Goal: Navigation & Orientation: Find specific page/section

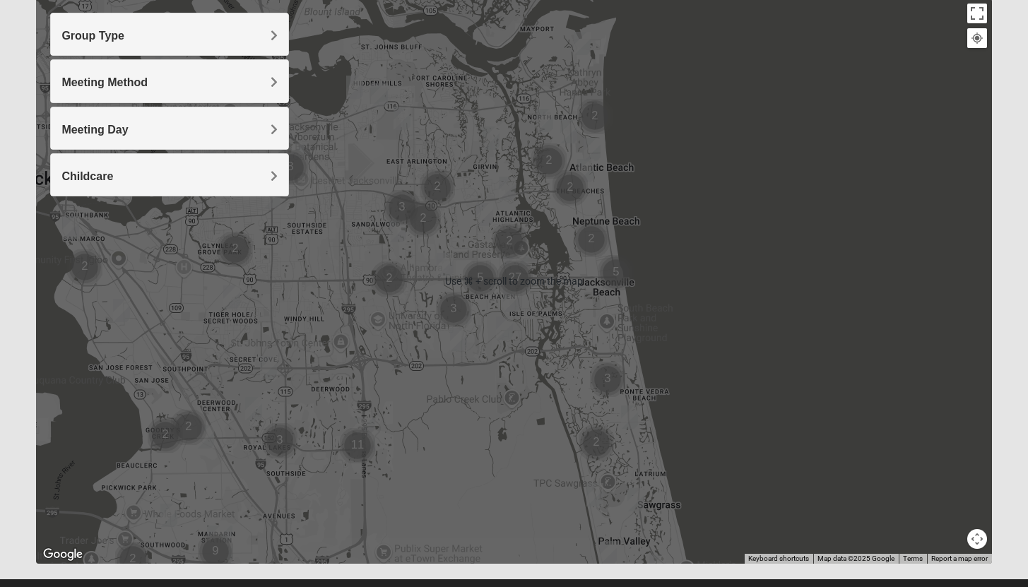
scroll to position [165, 0]
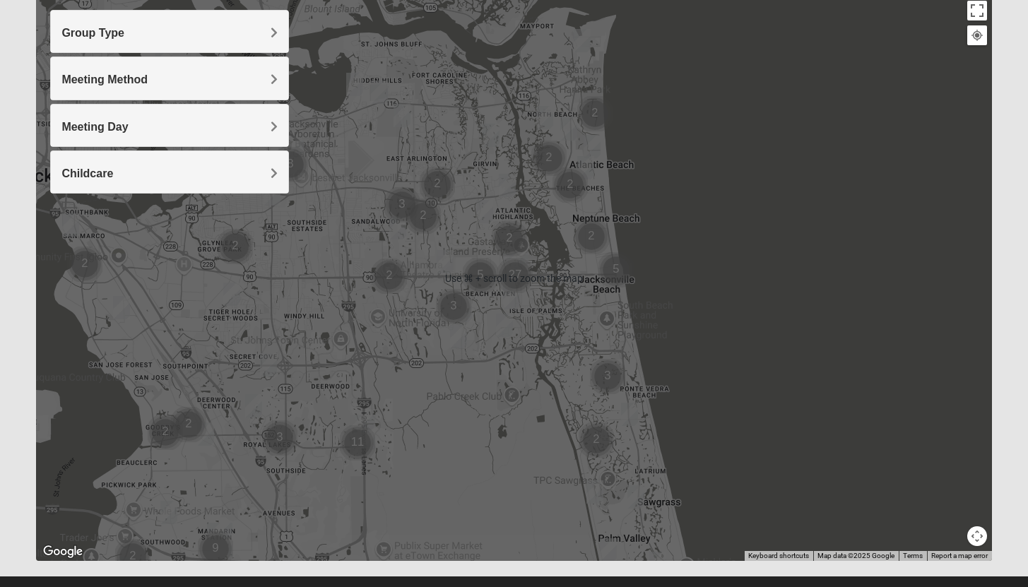
click at [705, 394] on div at bounding box center [514, 278] width 956 height 565
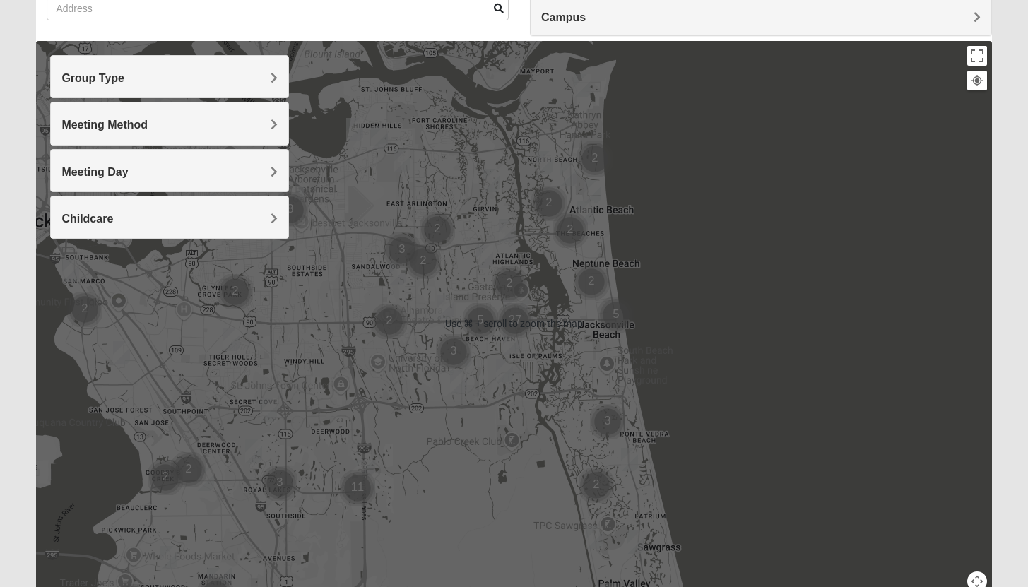
scroll to position [122, 0]
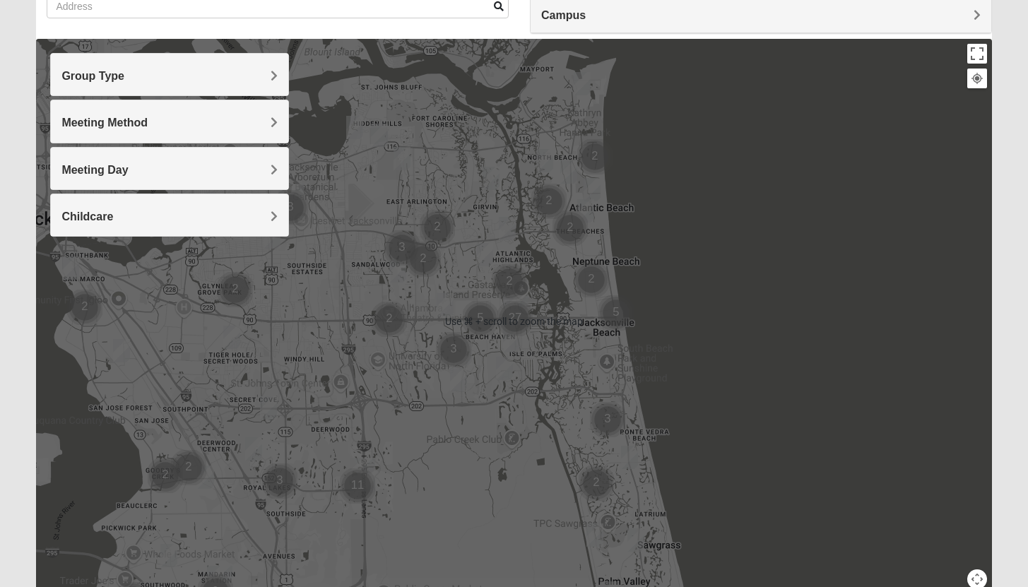
click at [599, 152] on img "Cluster of 2 groups" at bounding box center [594, 156] width 35 height 35
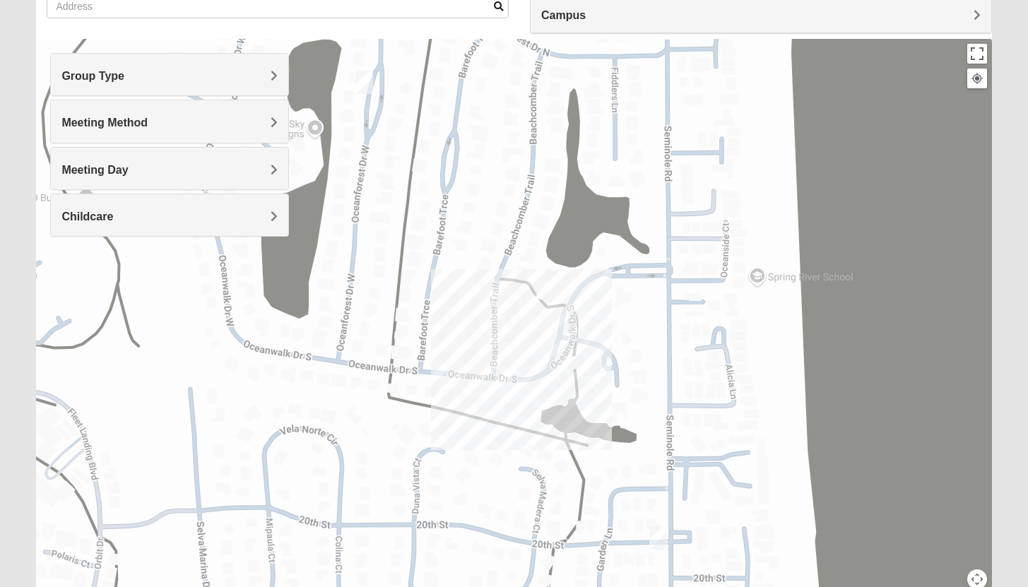
click at [233, 66] on div "Group Type" at bounding box center [169, 75] width 237 height 42
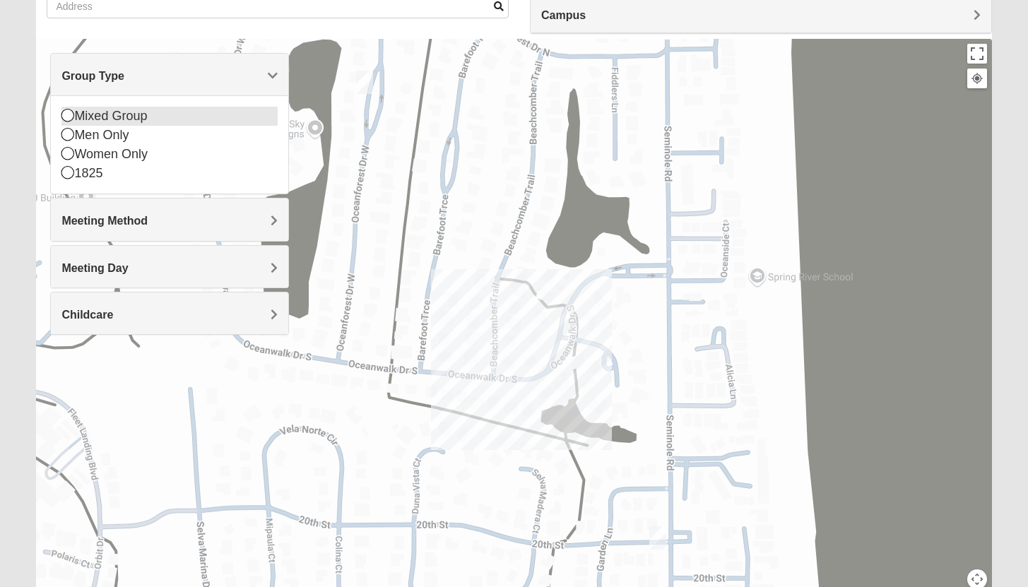
click at [67, 117] on icon at bounding box center [67, 115] width 13 height 13
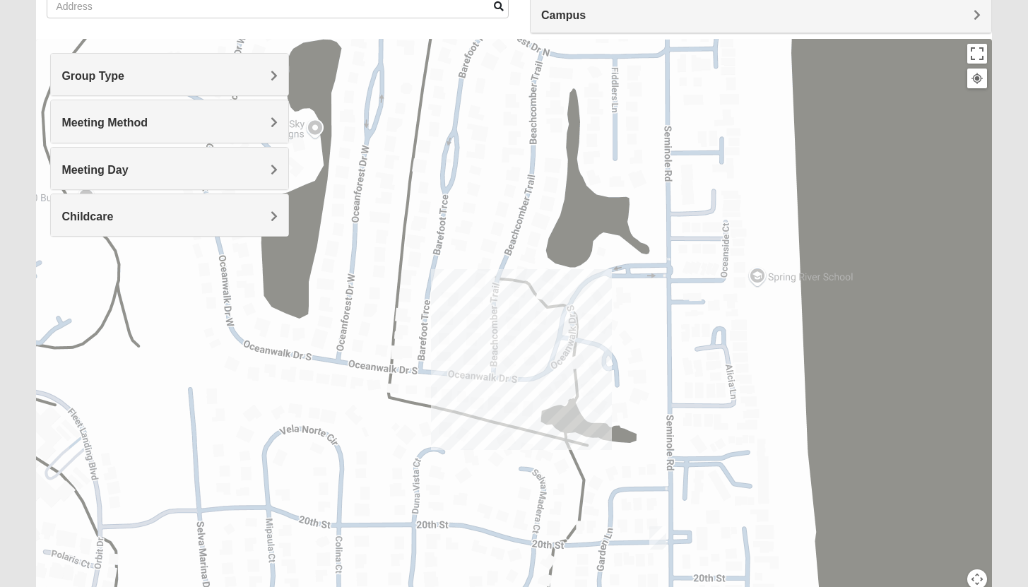
click at [90, 126] on span "Meeting Method" at bounding box center [104, 123] width 86 height 12
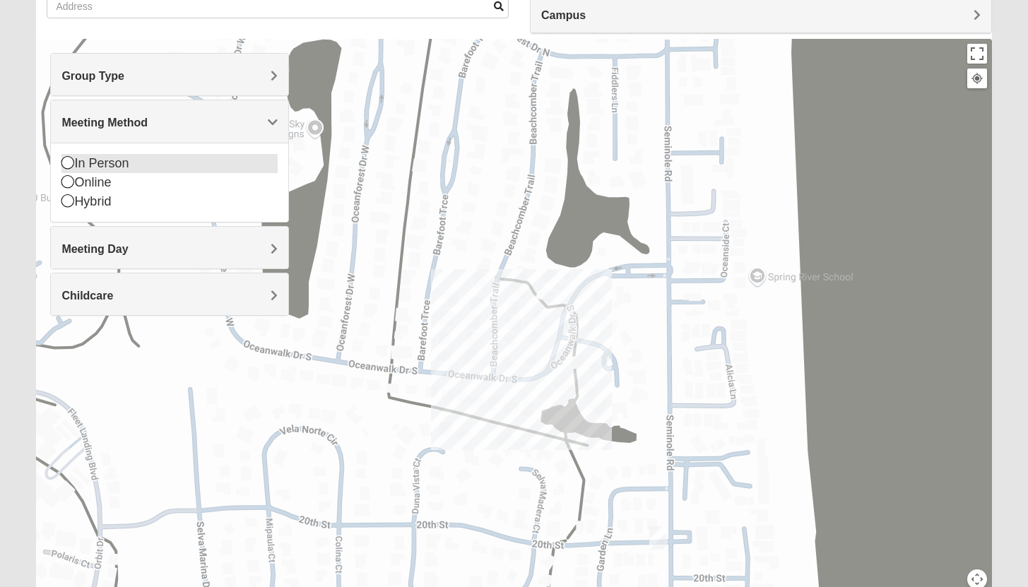
click at [68, 162] on icon at bounding box center [67, 162] width 13 height 13
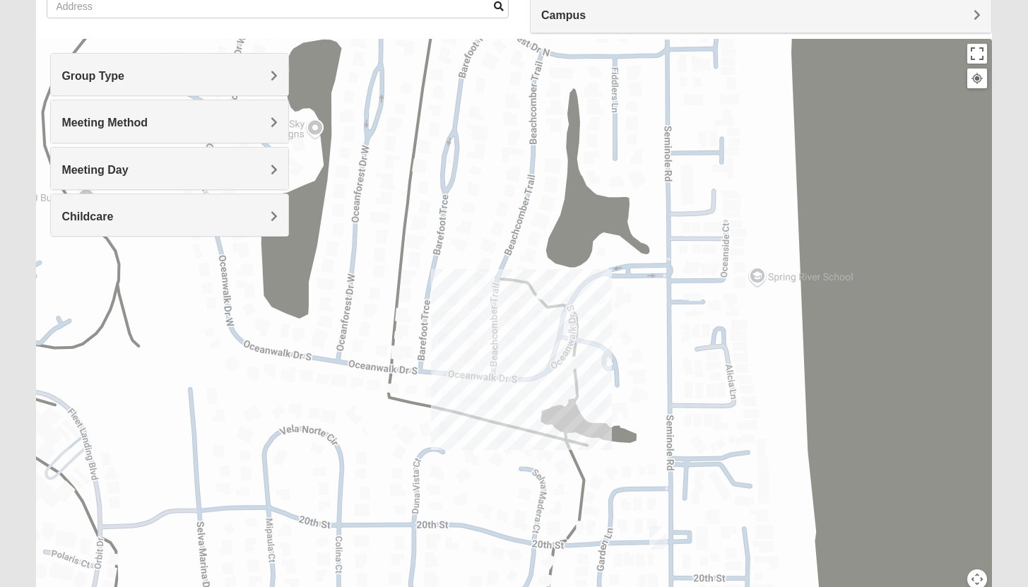
click at [103, 173] on span "Meeting Day" at bounding box center [94, 170] width 66 height 12
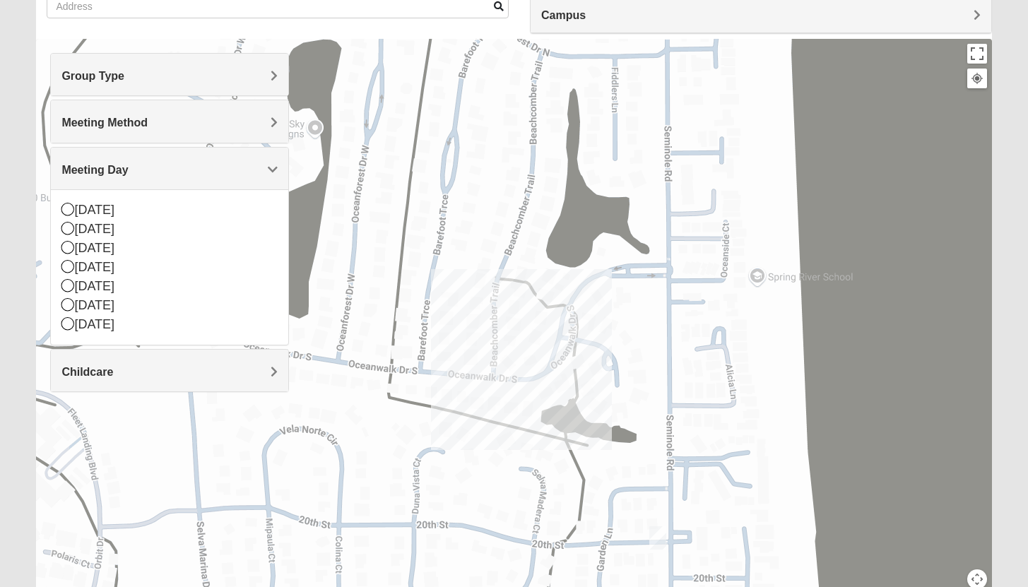
click at [103, 173] on span "Meeting Day" at bounding box center [94, 170] width 66 height 12
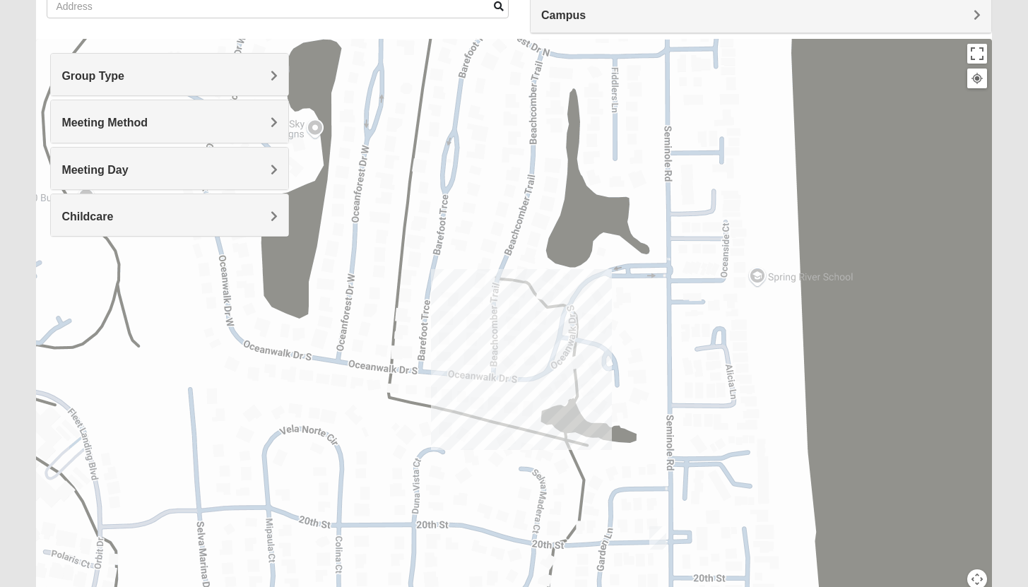
click at [103, 173] on span "Meeting Day" at bounding box center [94, 170] width 66 height 12
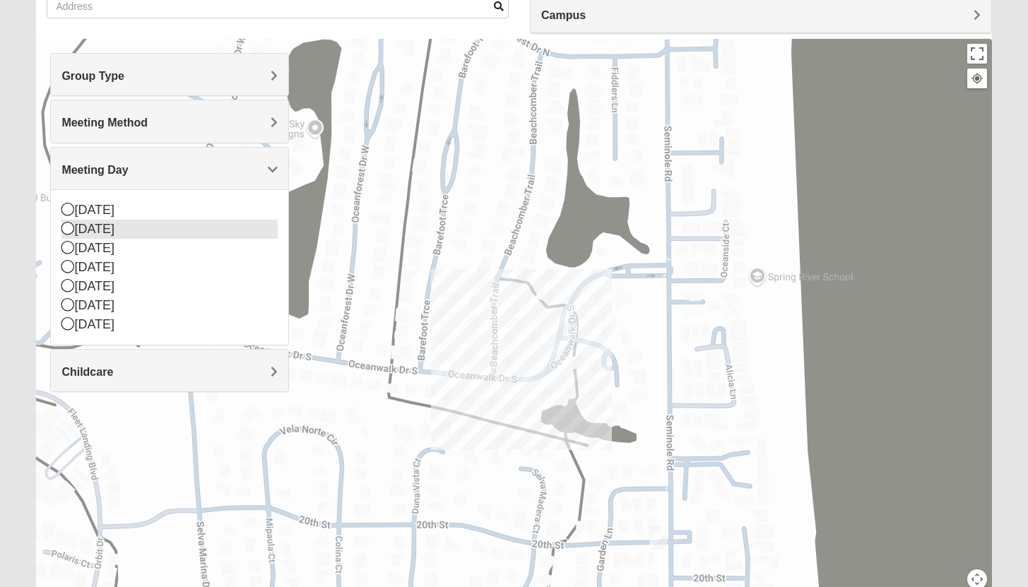
click at [66, 228] on icon at bounding box center [67, 228] width 13 height 13
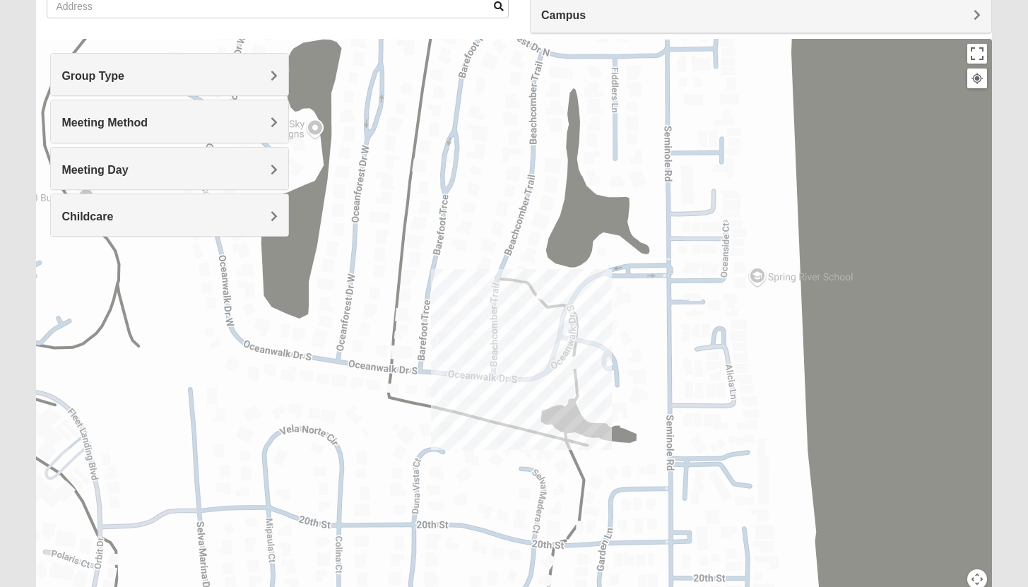
click at [86, 174] on span "Meeting Day" at bounding box center [94, 170] width 66 height 12
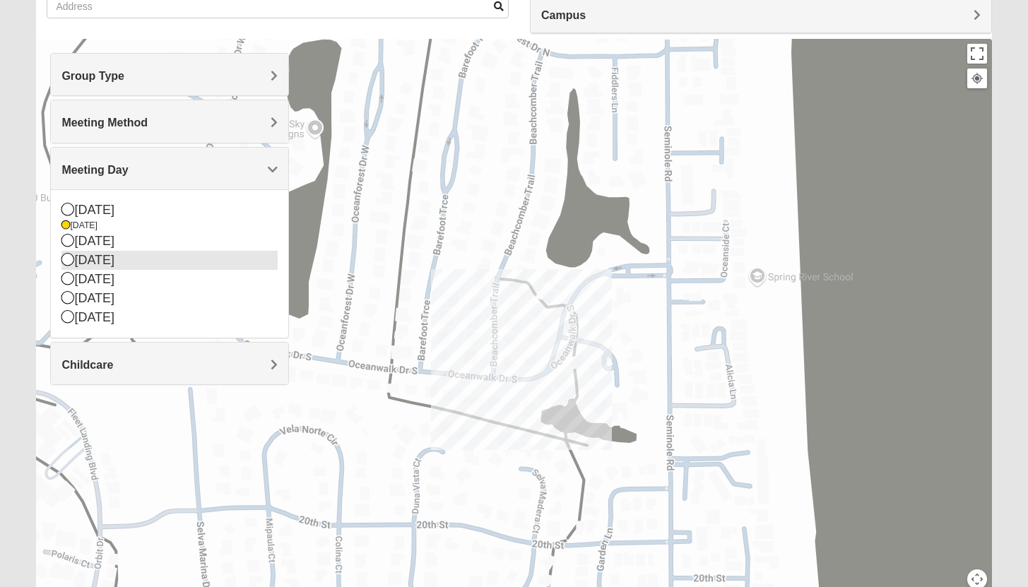
click at [68, 258] on icon at bounding box center [67, 259] width 13 height 13
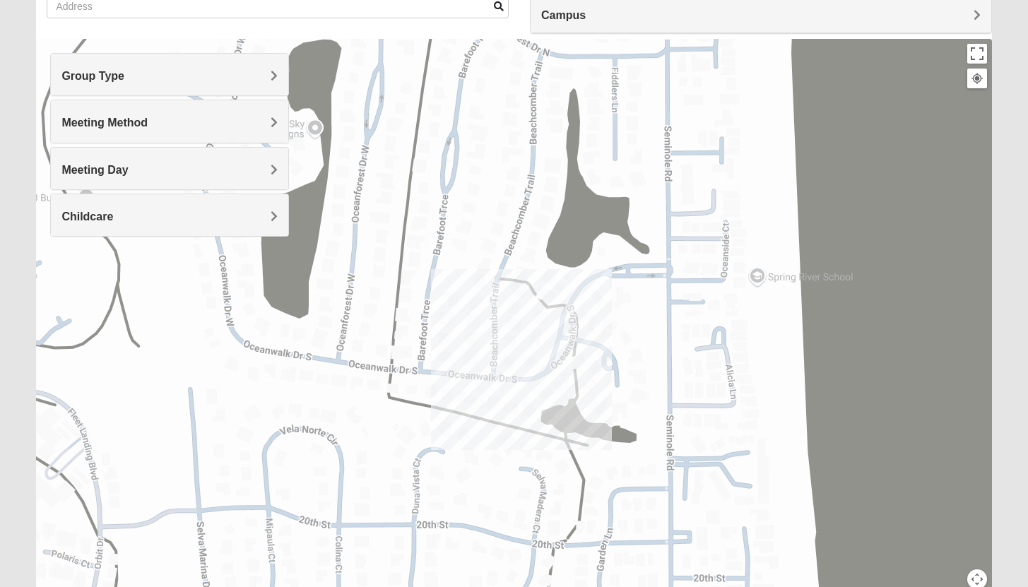
click at [112, 159] on div "Meeting Day" at bounding box center [169, 169] width 237 height 42
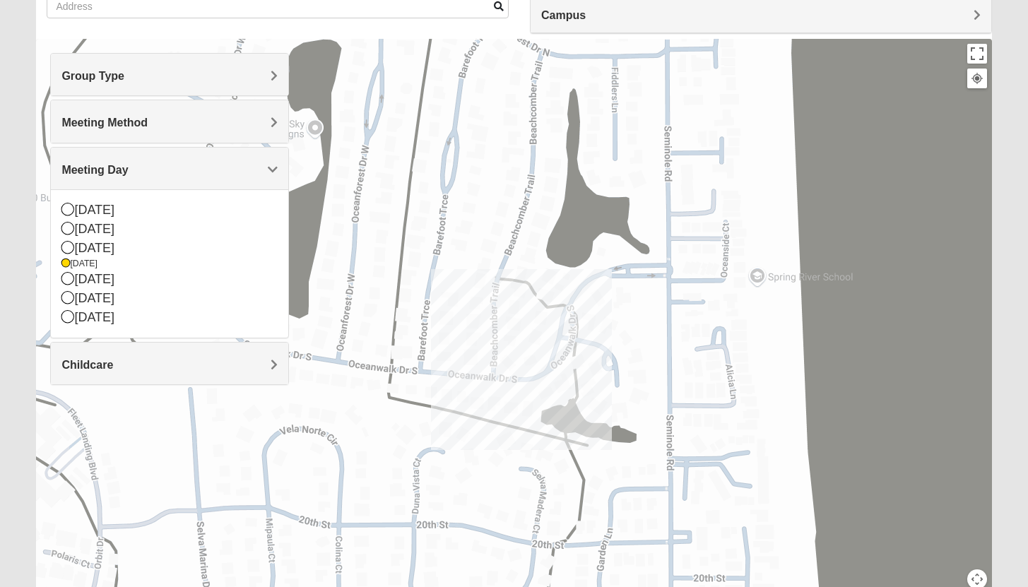
click at [161, 180] on div "Meeting Day" at bounding box center [169, 169] width 237 height 42
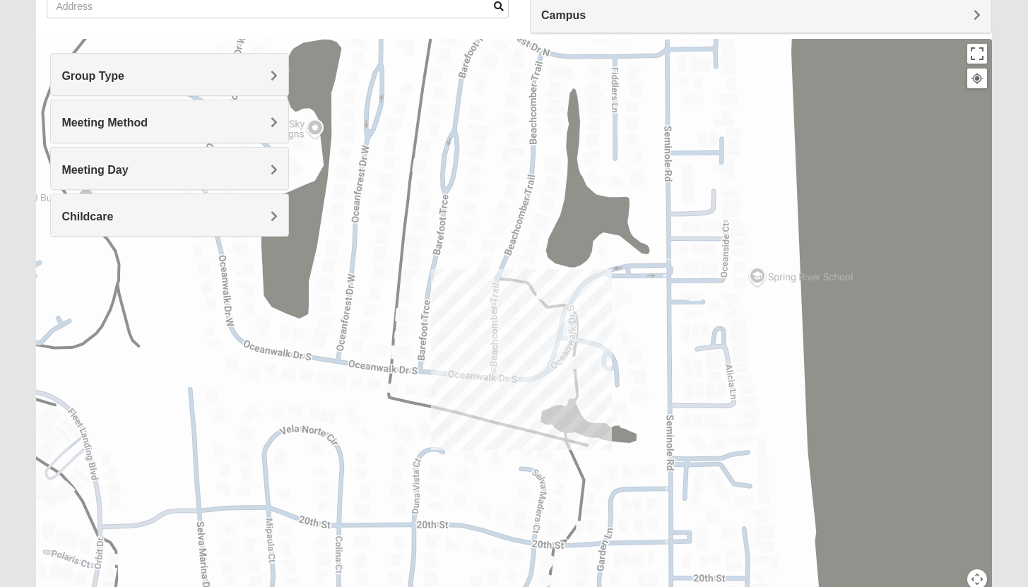
click at [161, 181] on div "Meeting Day" at bounding box center [169, 169] width 237 height 42
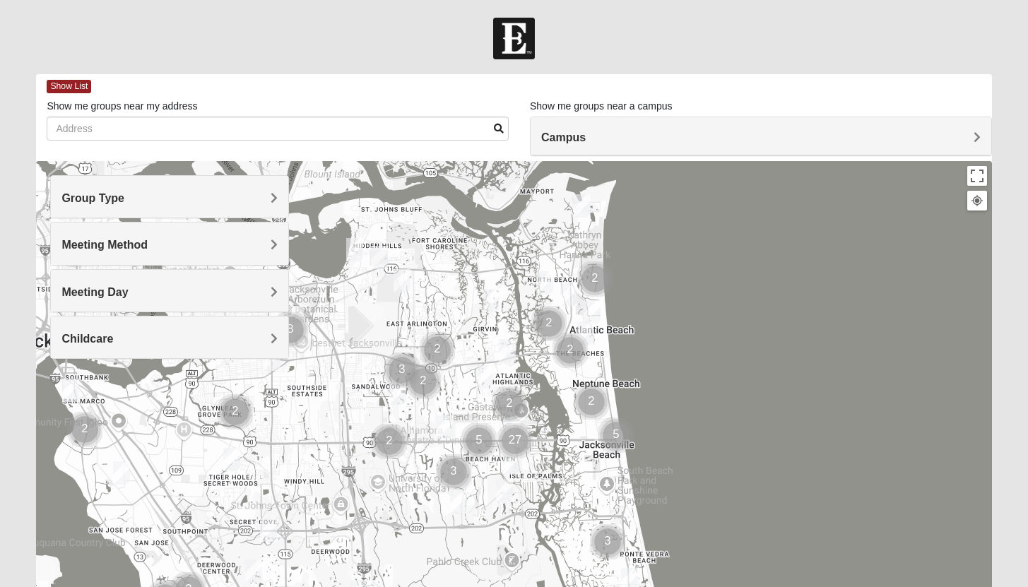
click at [546, 286] on img "1825 Mixed Curry 32233" at bounding box center [544, 282] width 17 height 23
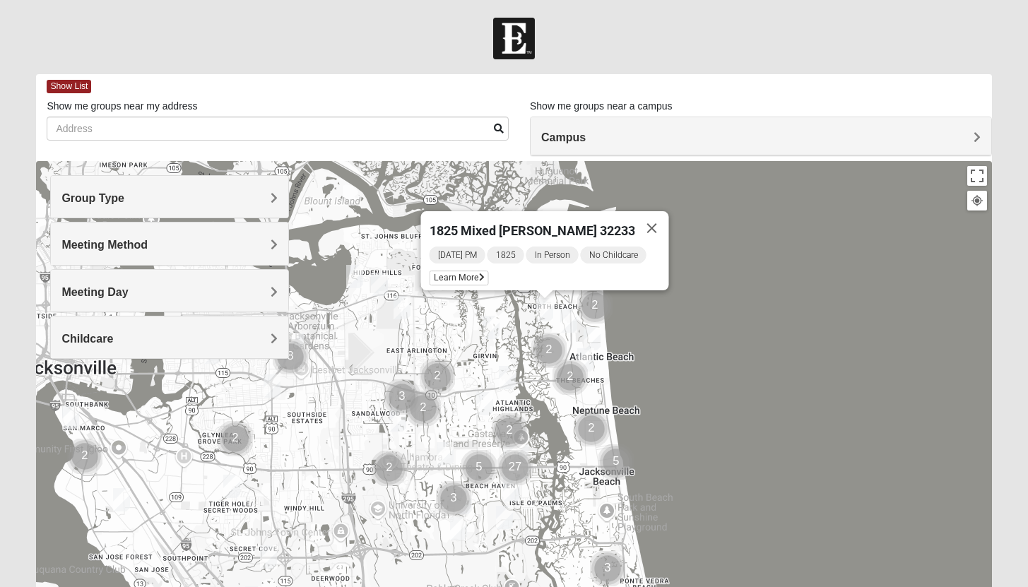
click at [574, 316] on img "Mens McCann 32233" at bounding box center [568, 321] width 17 height 23
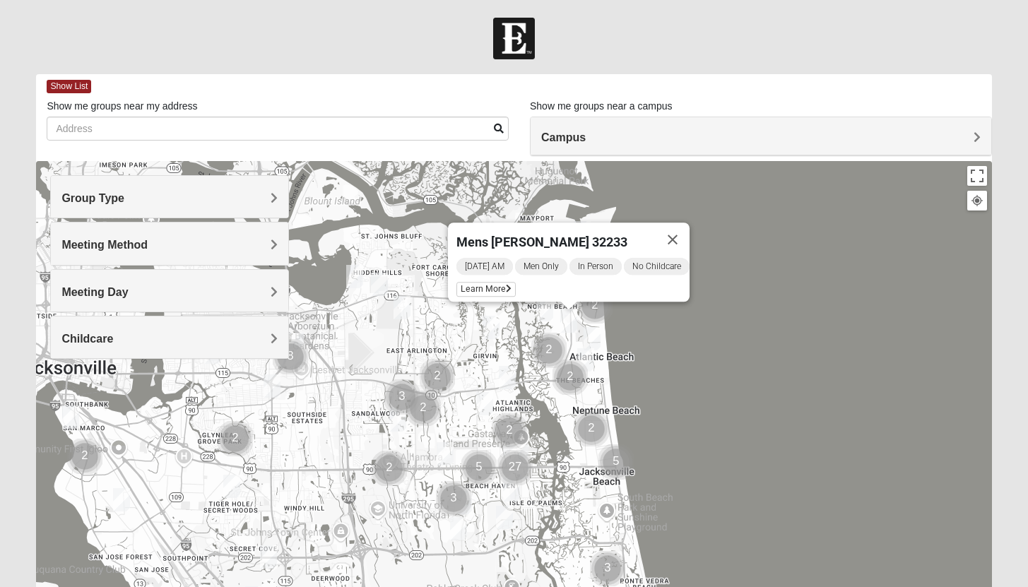
click at [593, 336] on img "Mens Militello 32233" at bounding box center [592, 338] width 17 height 23
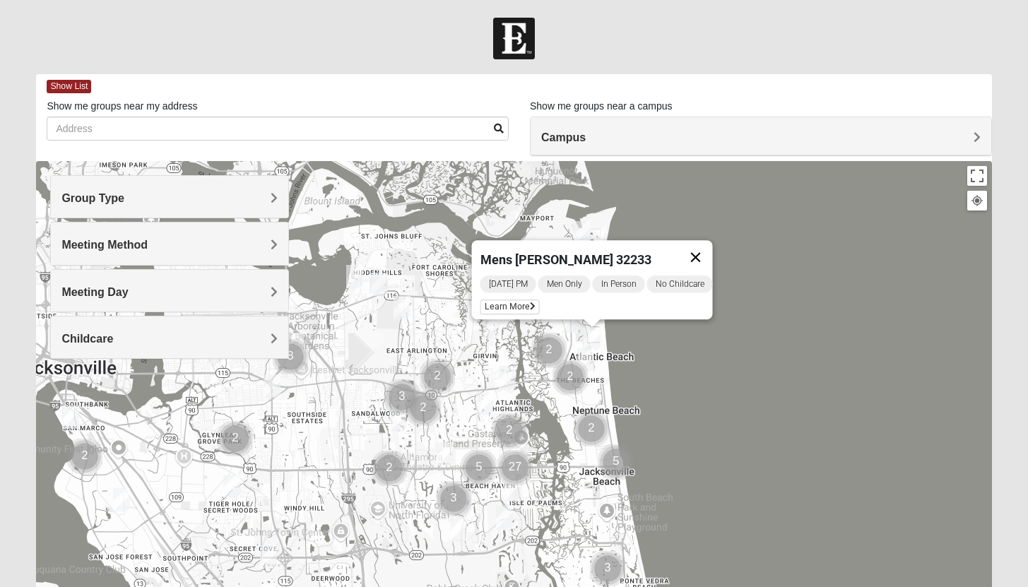
click at [709, 245] on button "Close" at bounding box center [696, 257] width 34 height 34
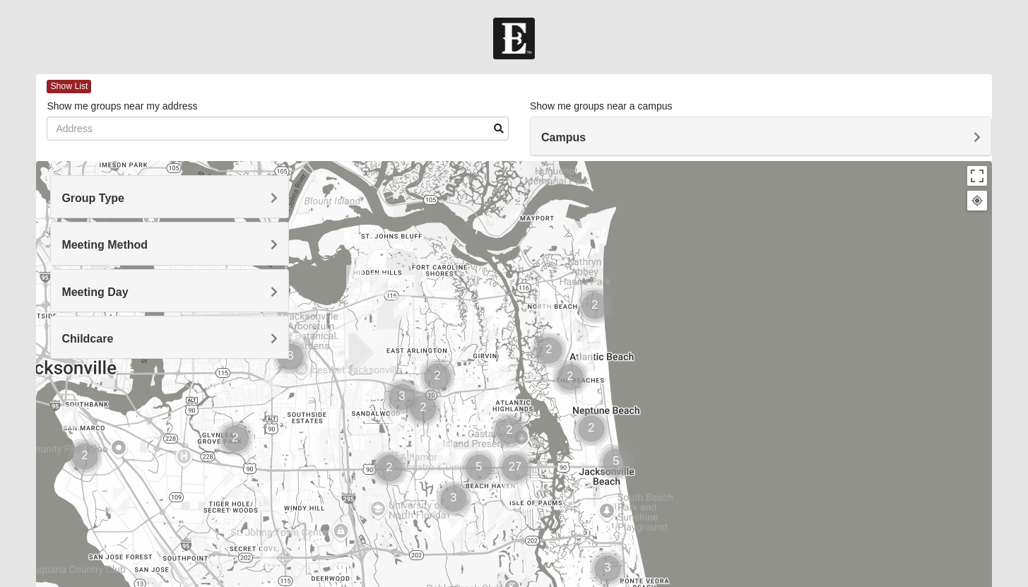
click at [487, 326] on img "Mens Fuller 32225" at bounding box center [491, 327] width 17 height 23
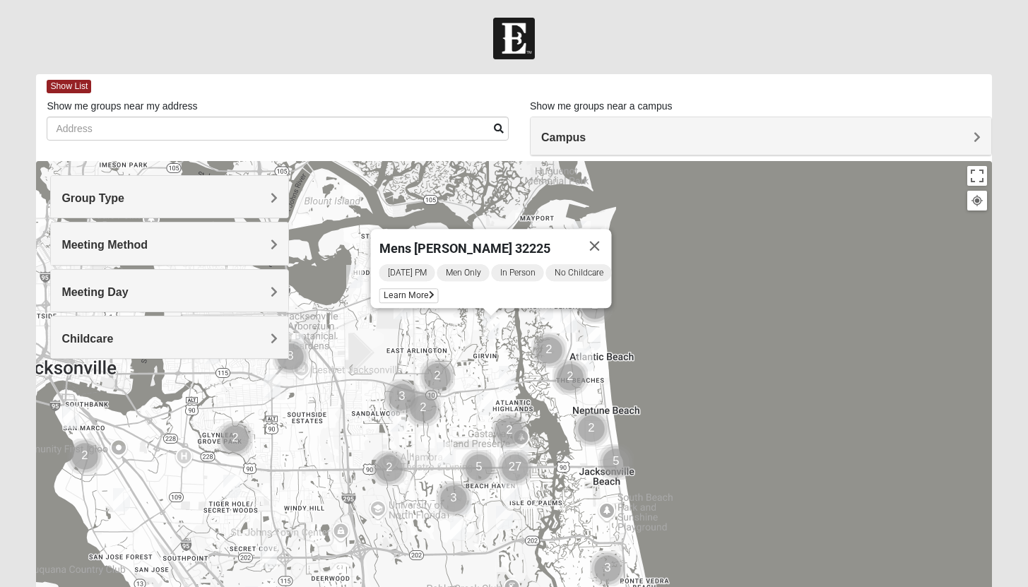
click at [512, 377] on img "1825 Womens Carkhuff 32224" at bounding box center [507, 377] width 17 height 23
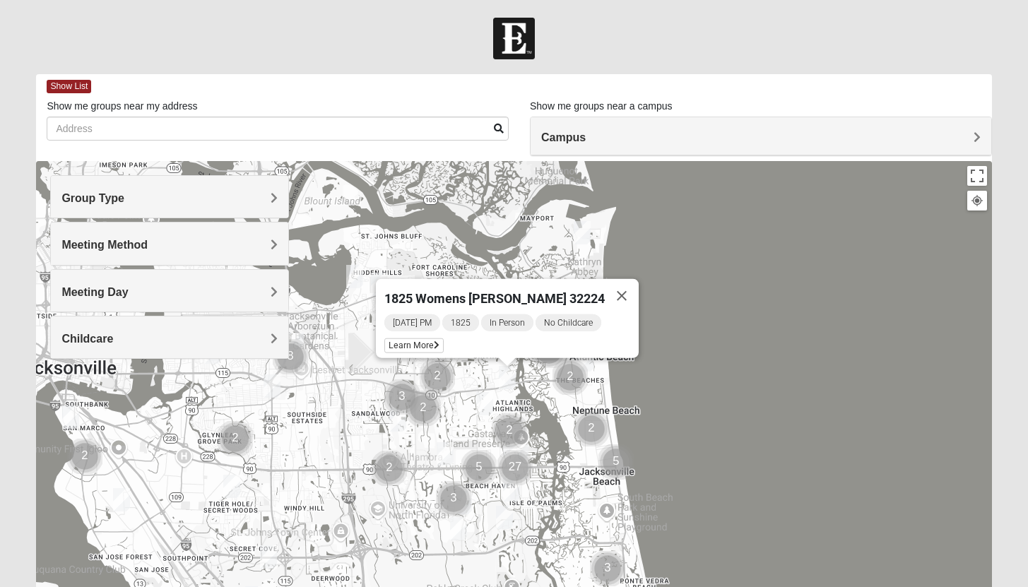
click at [806, 356] on div "1825 Womens Carkhuff 32224 Tuesday PM 1825 In Person No Childcare Learn More" at bounding box center [514, 443] width 956 height 565
click at [618, 285] on button "Close" at bounding box center [622, 296] width 34 height 34
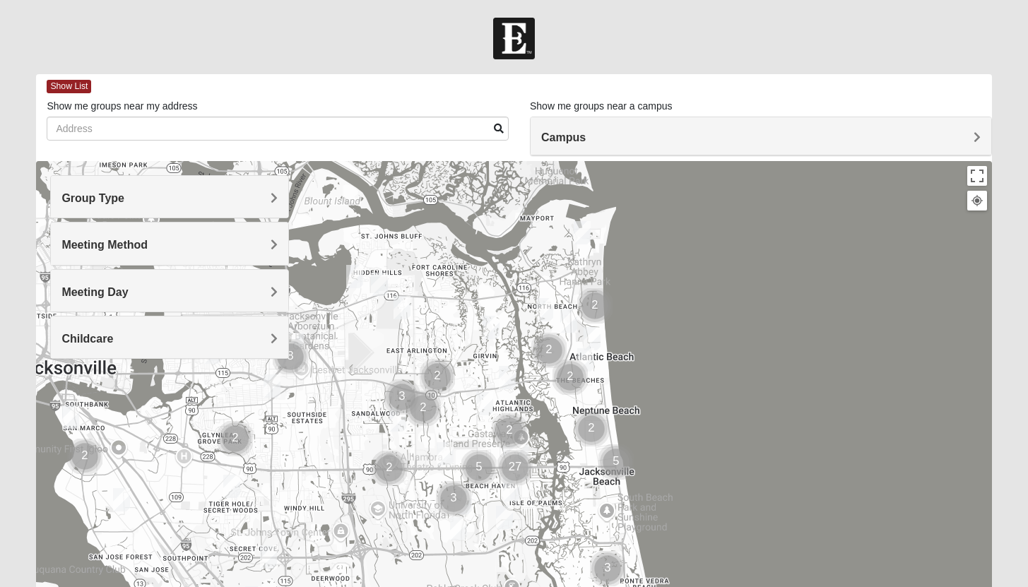
click at [405, 313] on img "Womens Beattie 32225" at bounding box center [402, 307] width 17 height 23
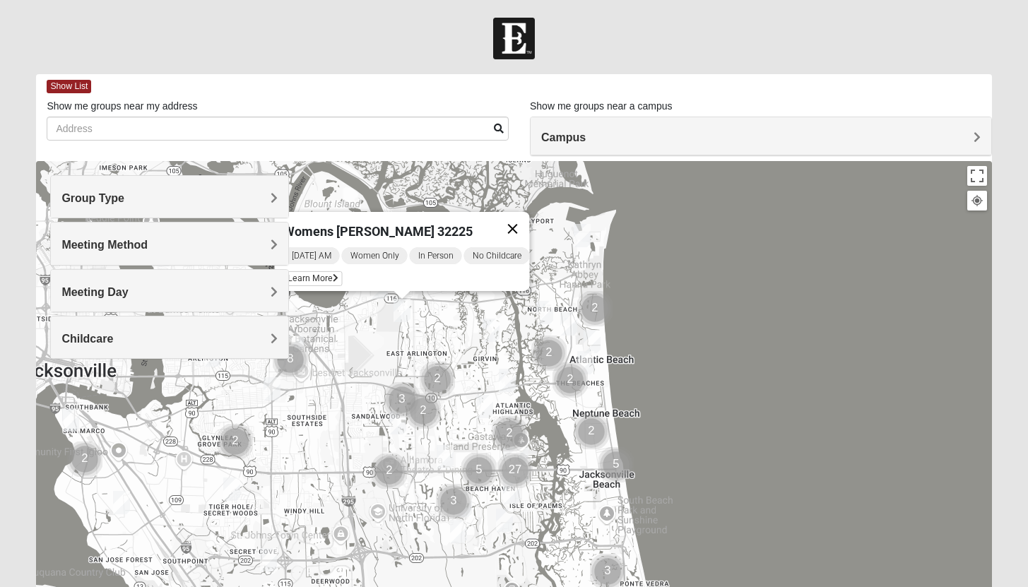
click at [522, 215] on button "Close" at bounding box center [512, 229] width 34 height 34
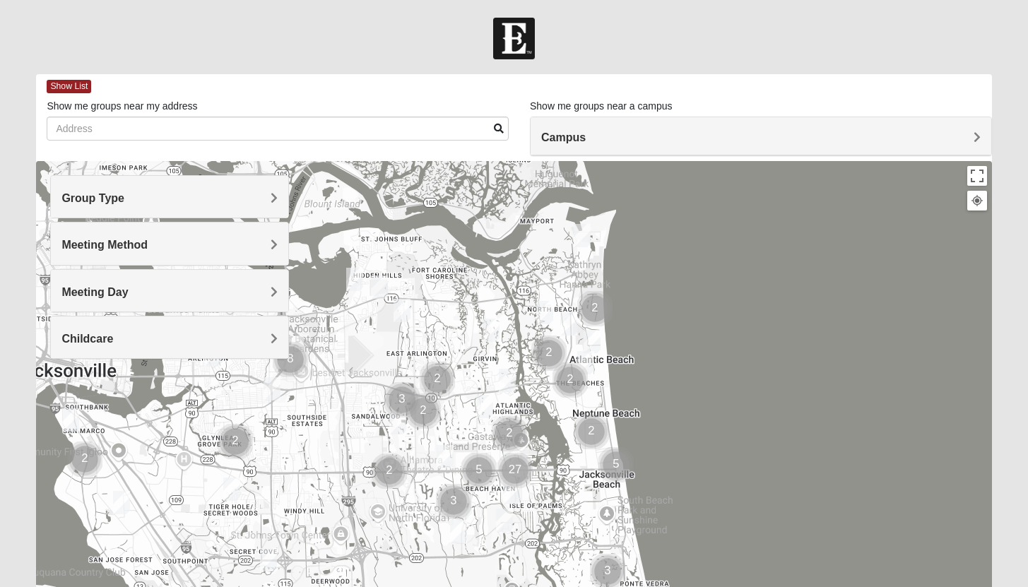
click at [641, 131] on h4 "Campus" at bounding box center [761, 137] width 440 height 13
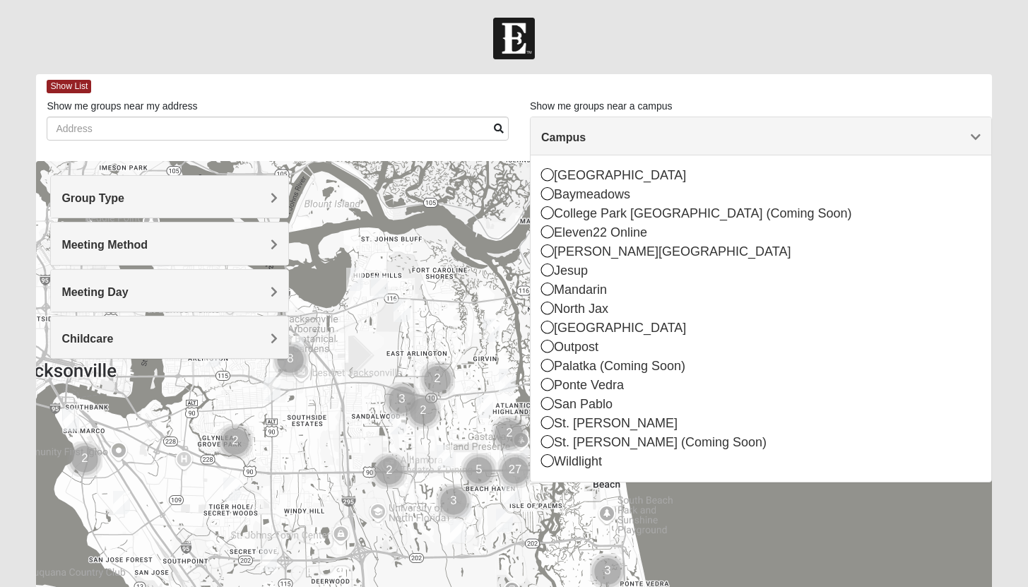
click at [641, 131] on h4 "Campus" at bounding box center [761, 137] width 440 height 13
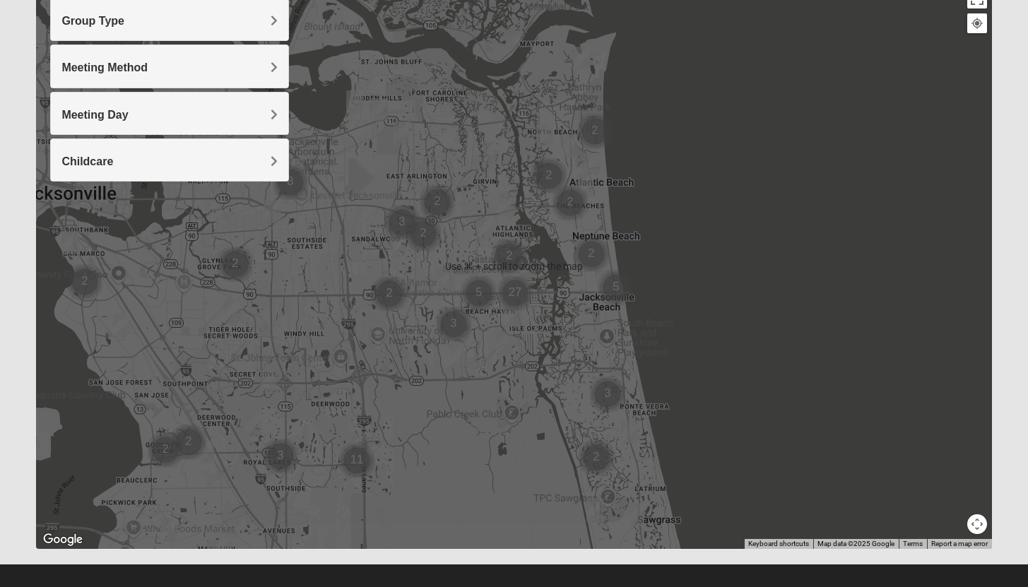
scroll to position [191, 0]
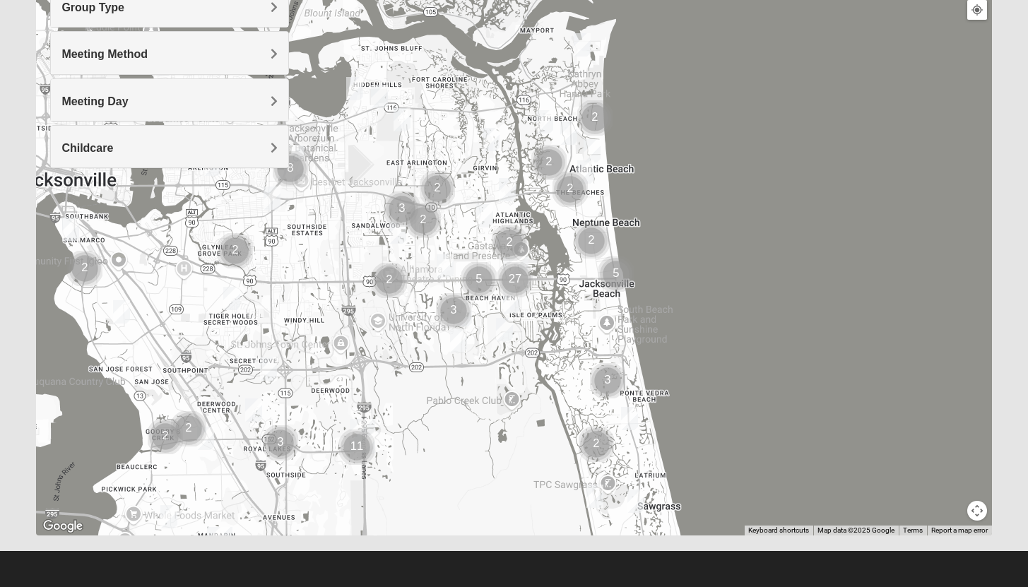
click at [521, 267] on img "Cluster of 27 groups" at bounding box center [515, 279] width 35 height 35
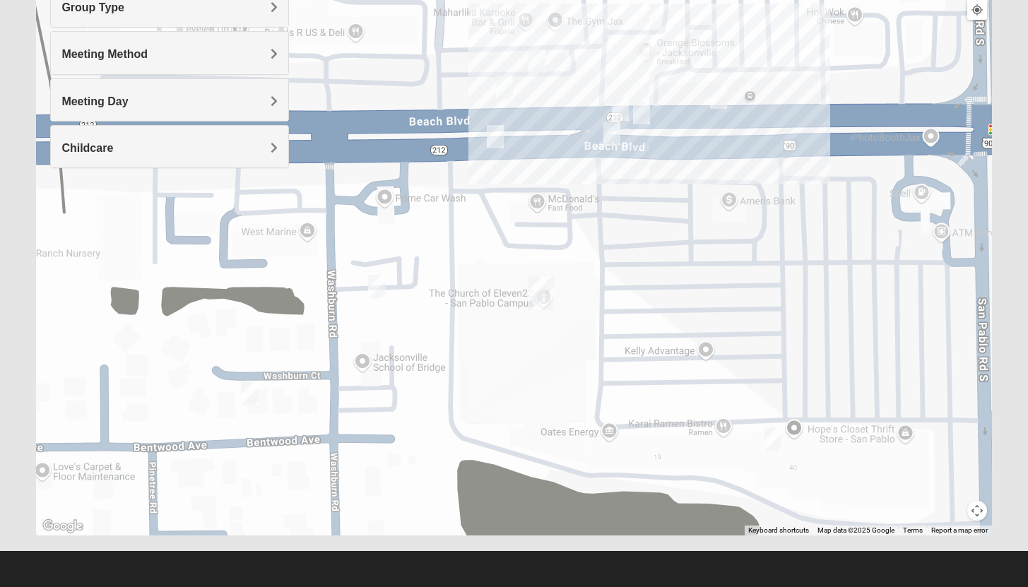
click at [547, 289] on img "San Pablo" at bounding box center [541, 293] width 25 height 34
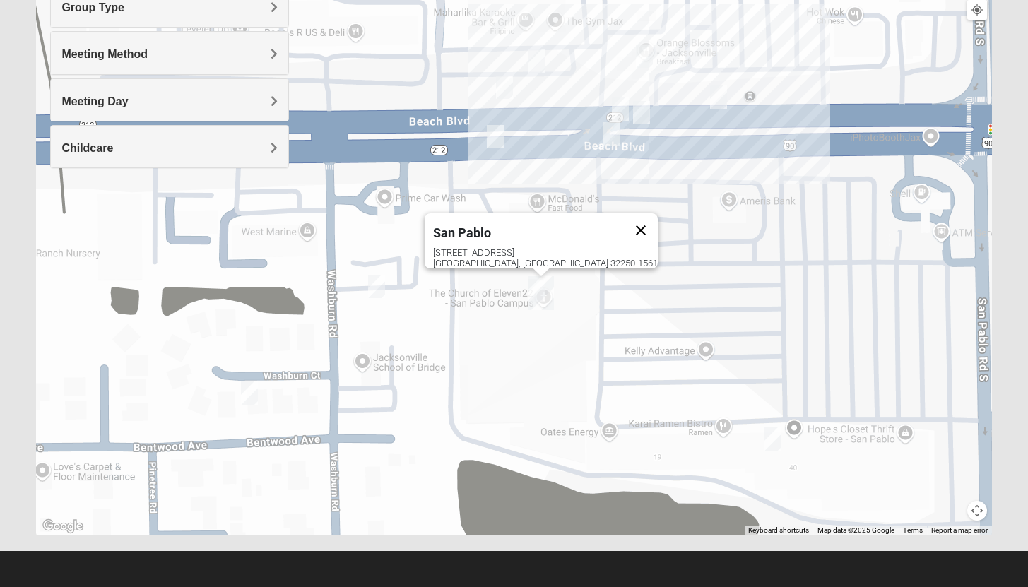
click at [624, 222] on button "Close" at bounding box center [641, 230] width 34 height 34
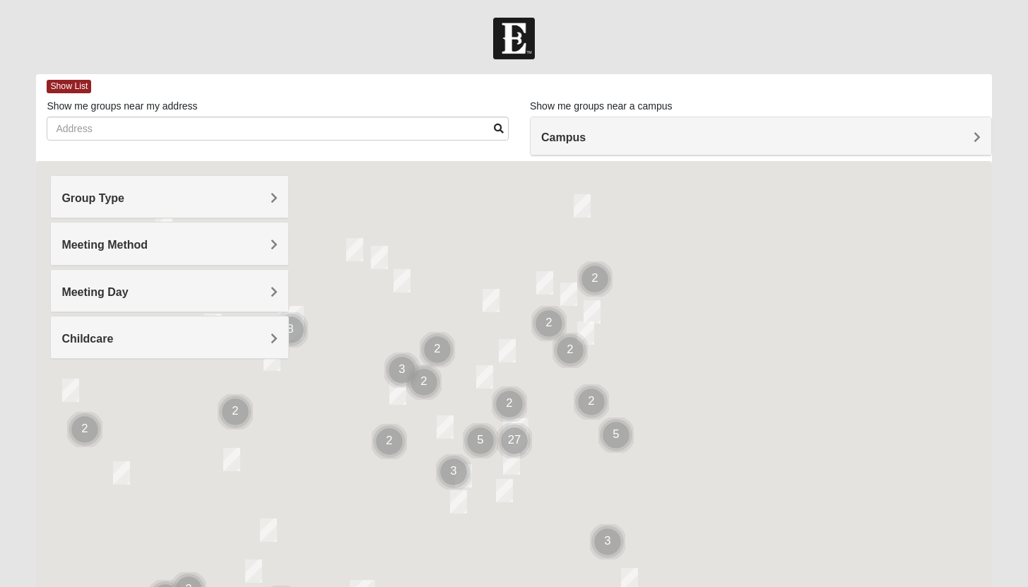
scroll to position [191, 0]
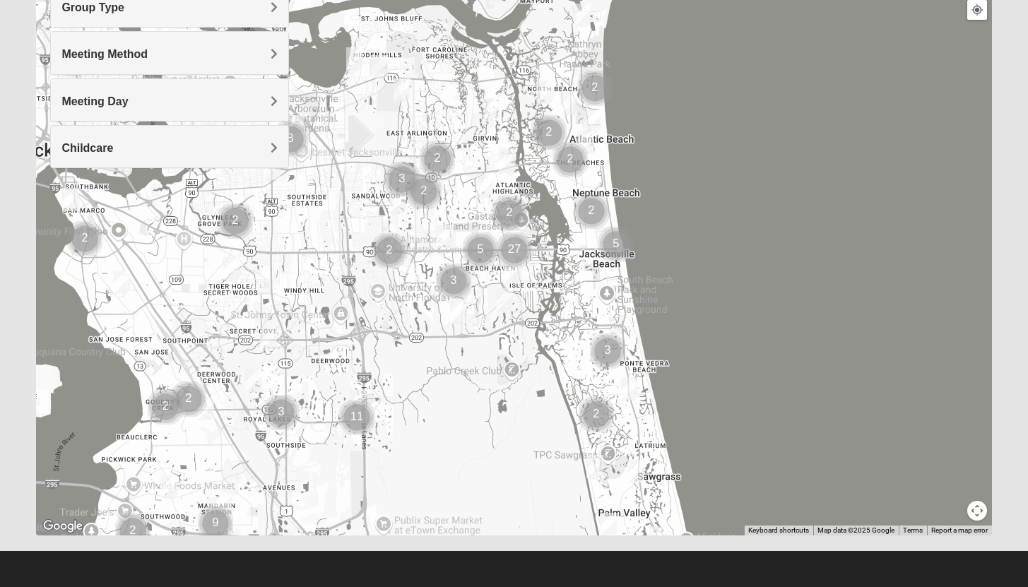
click at [513, 250] on img "Cluster of 27 groups" at bounding box center [514, 250] width 35 height 35
